Goal: Use online tool/utility: Utilize a website feature to perform a specific function

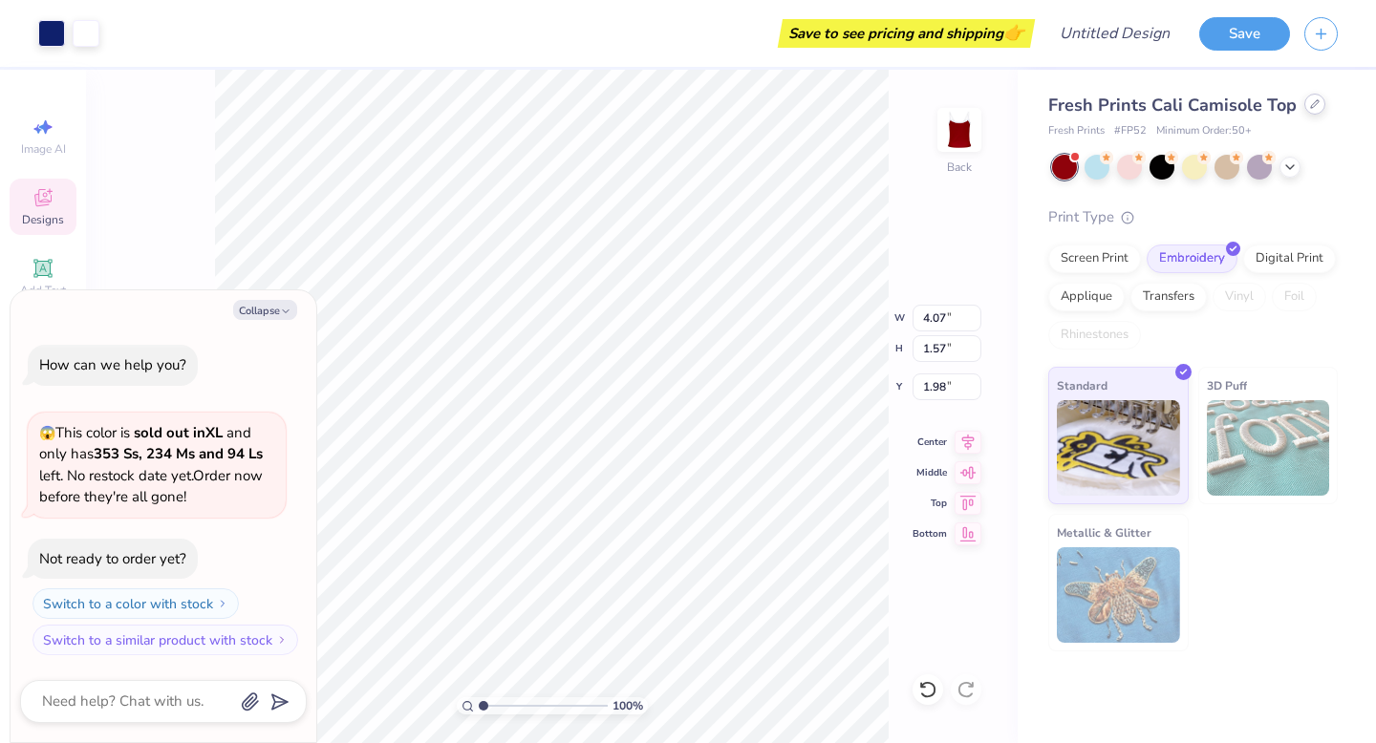
click at [1317, 110] on div at bounding box center [1314, 104] width 21 height 21
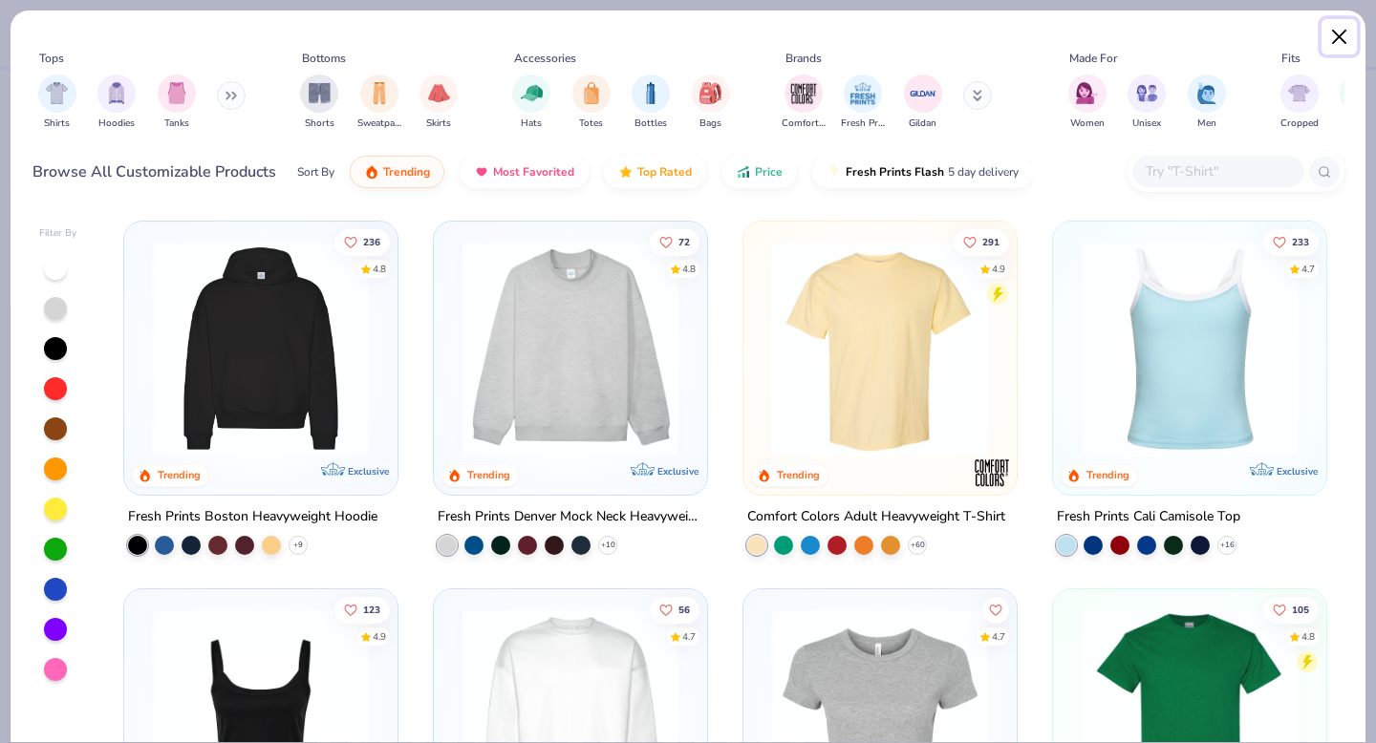
click at [1340, 36] on button "Close" at bounding box center [1339, 37] width 36 height 36
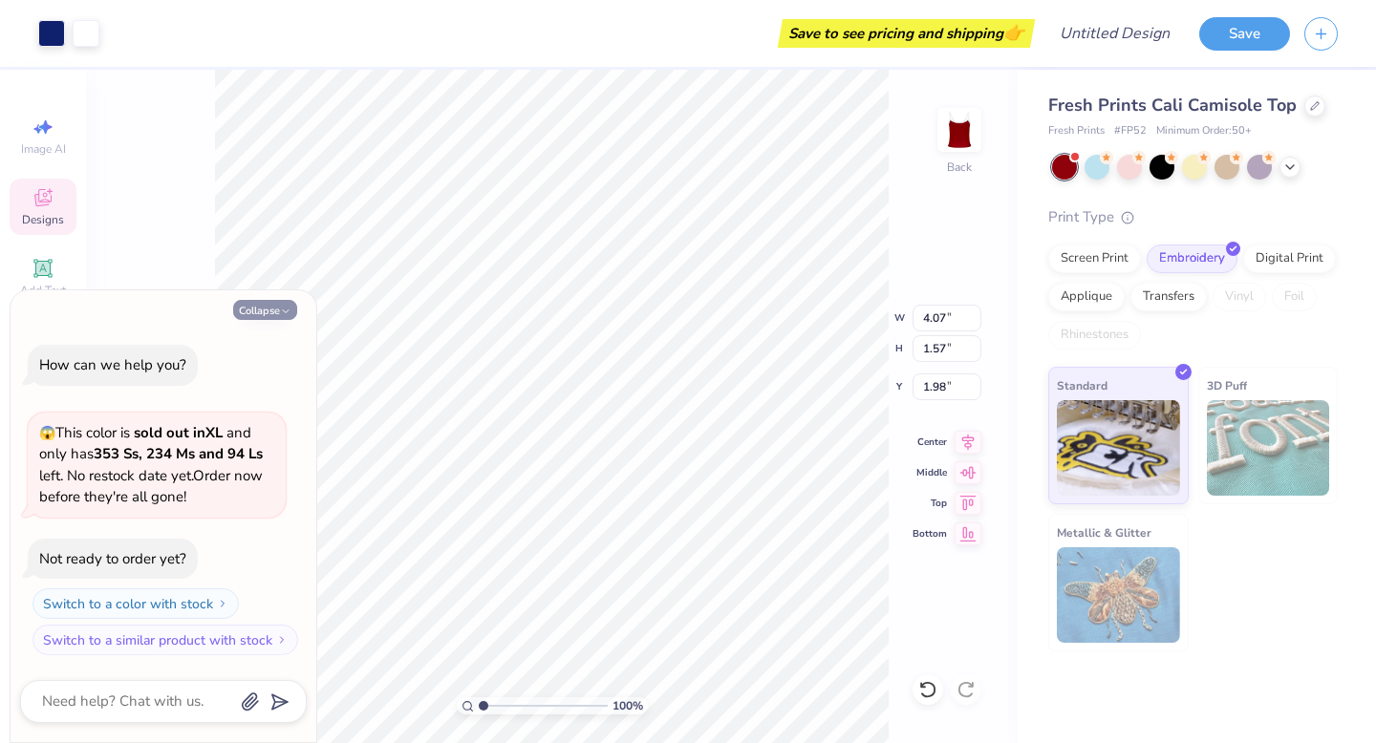
click at [261, 316] on button "Collapse" at bounding box center [265, 310] width 64 height 20
type textarea "x"
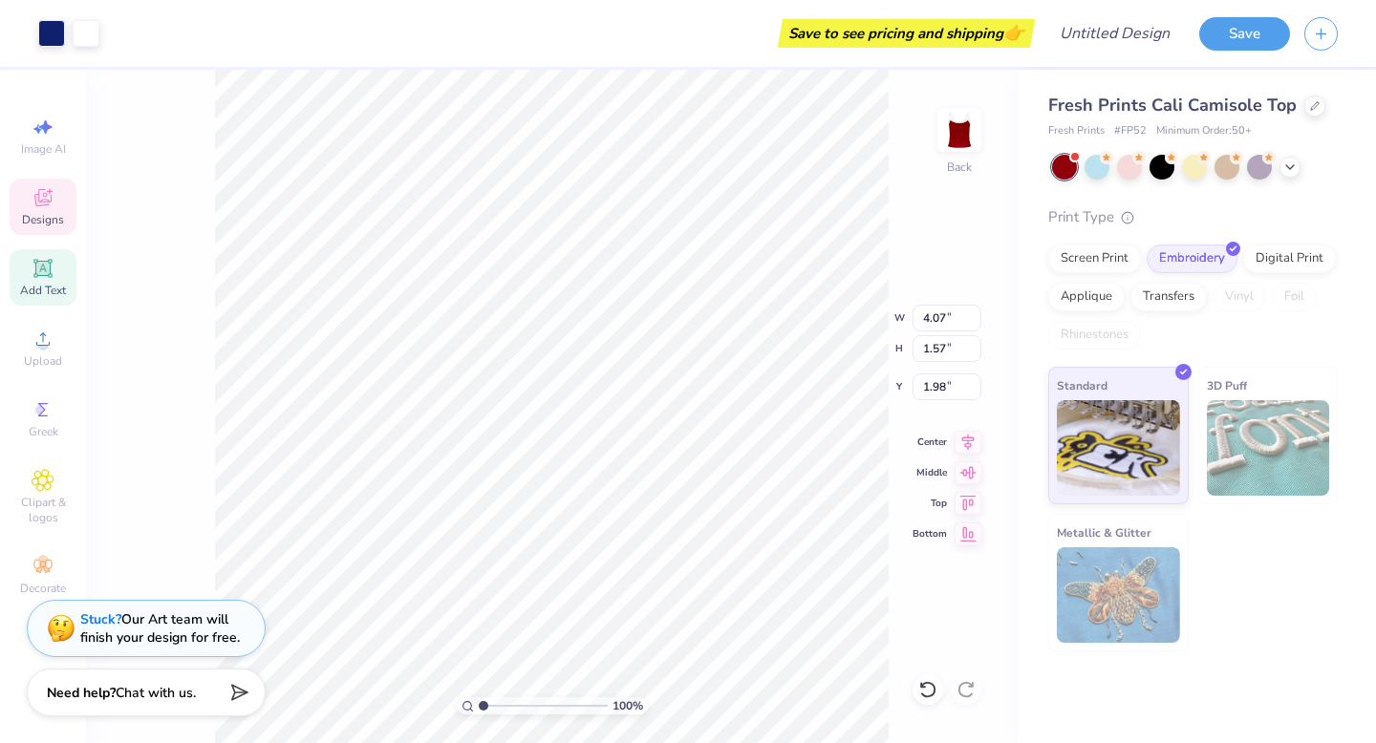
click at [54, 275] on div "Add Text" at bounding box center [43, 277] width 67 height 56
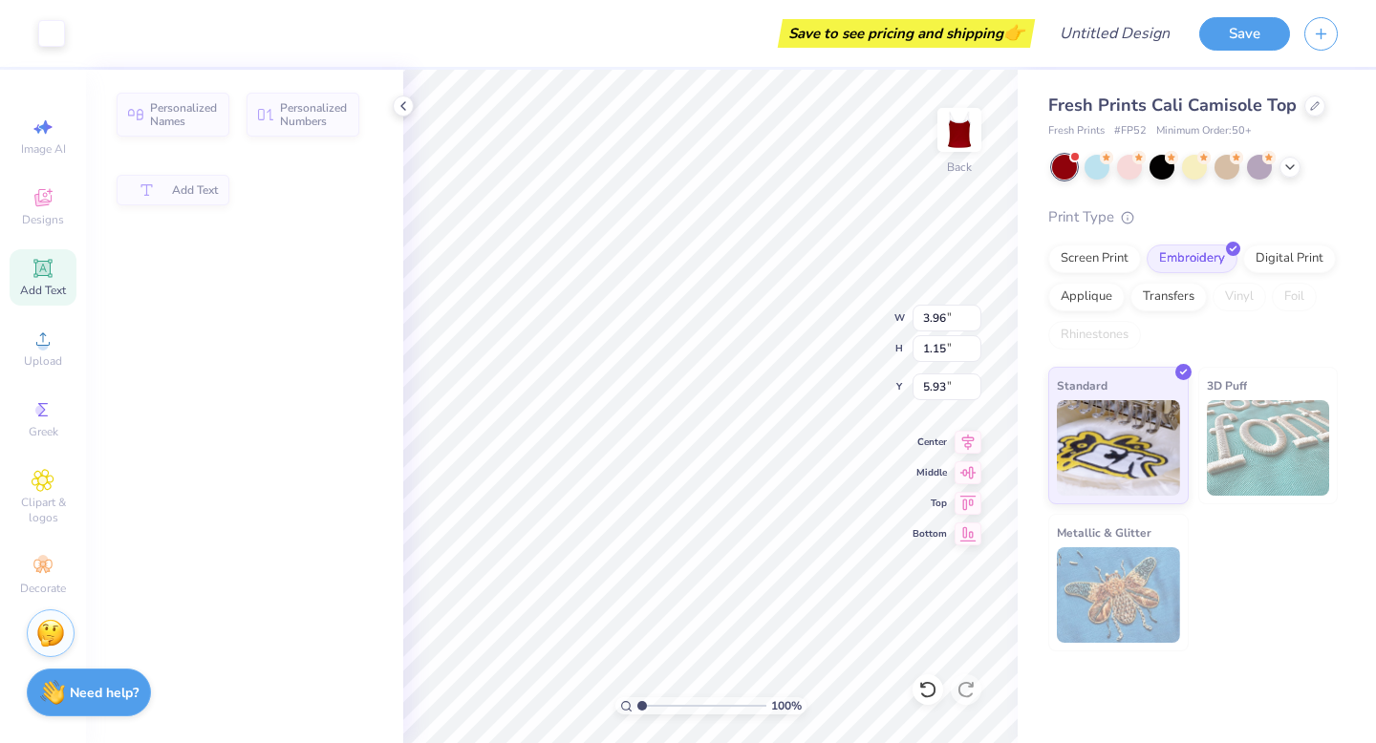
type input "3.96"
type input "1.15"
type input "5.93"
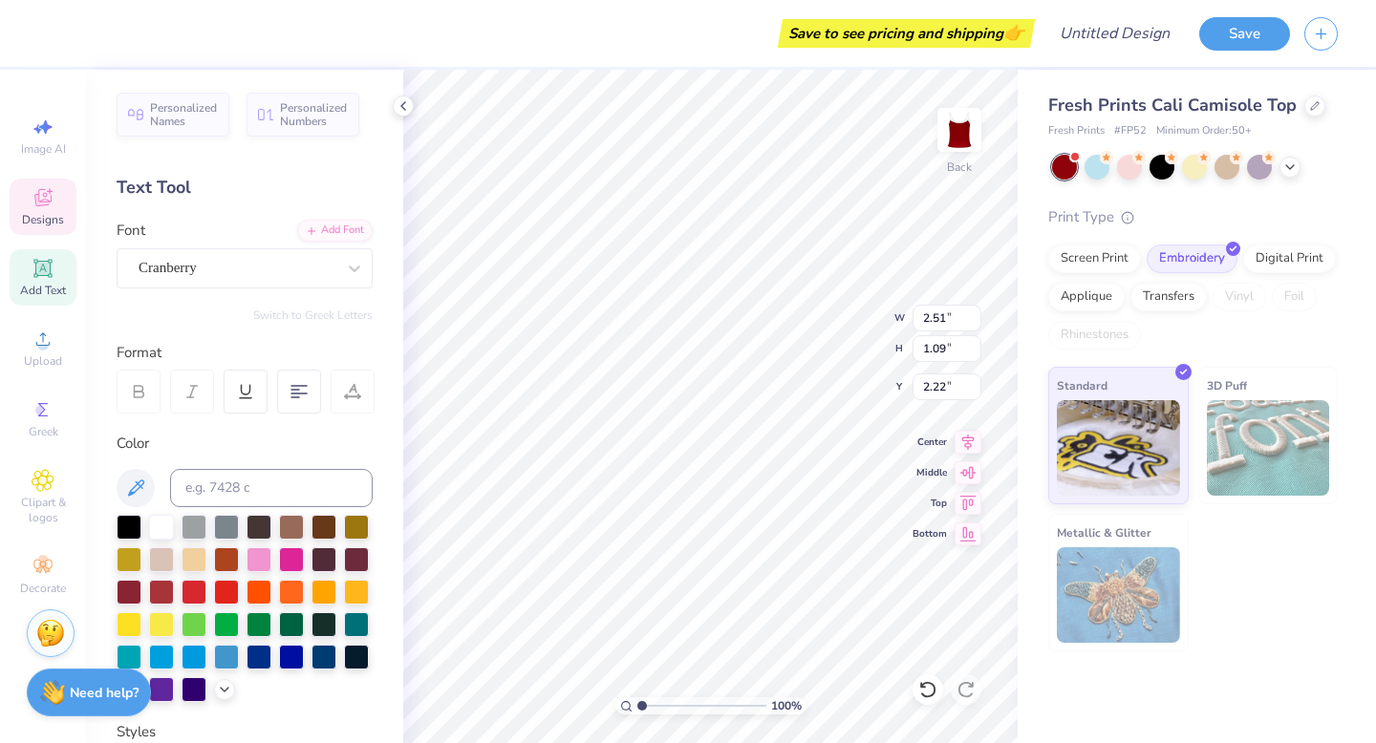
click at [32, 296] on span "Add Text" at bounding box center [43, 290] width 46 height 15
type input "3.96"
type input "1.15"
type input "5.93"
